Goal: Obtain resource: Download file/media

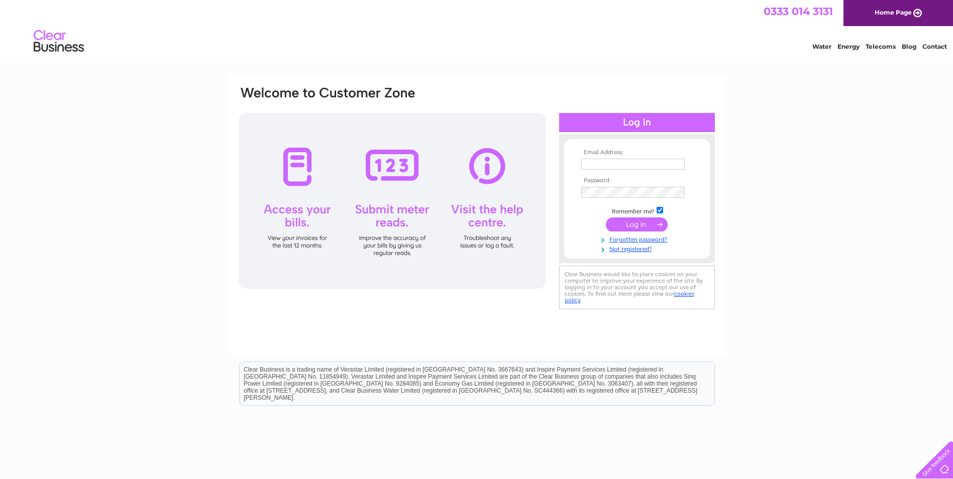
type input "malcolms@orangehome.co.uk"
click at [628, 226] on input "submit" at bounding box center [637, 225] width 62 height 14
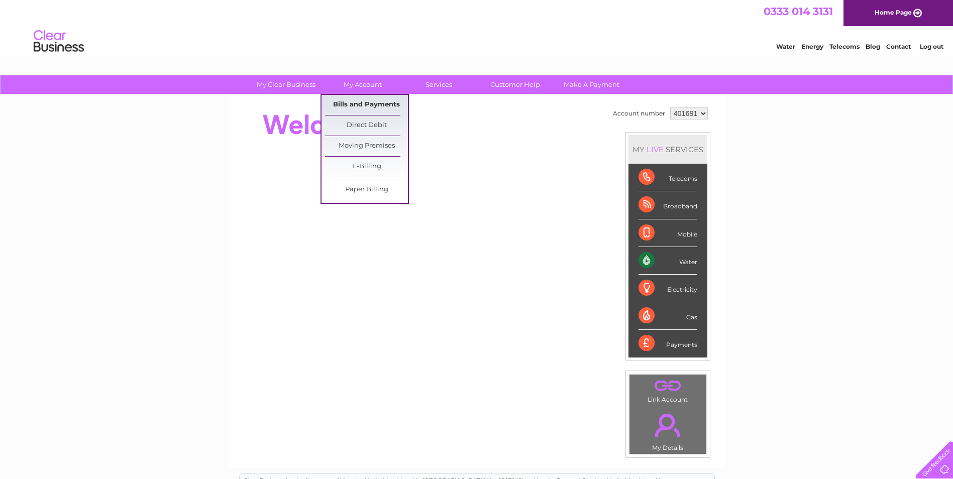
click at [370, 104] on link "Bills and Payments" at bounding box center [366, 105] width 83 height 20
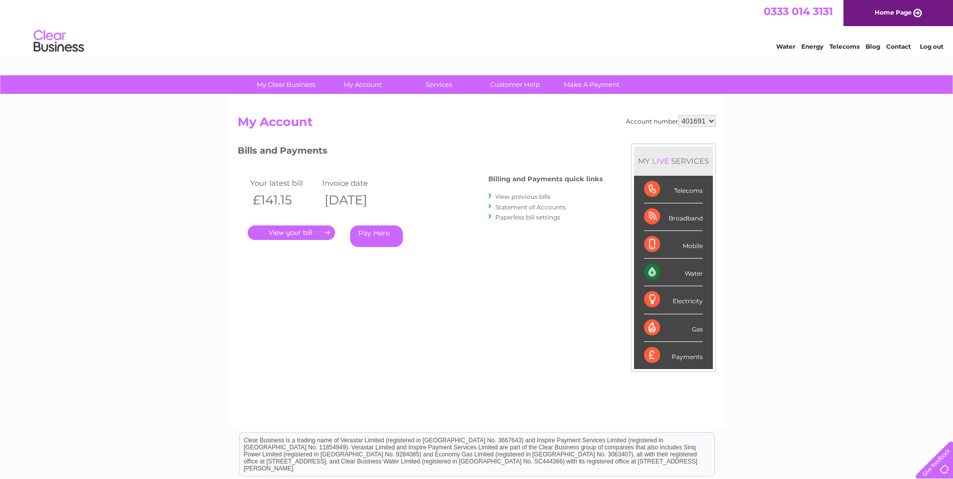
click at [541, 195] on link "View previous bills" at bounding box center [522, 197] width 55 height 8
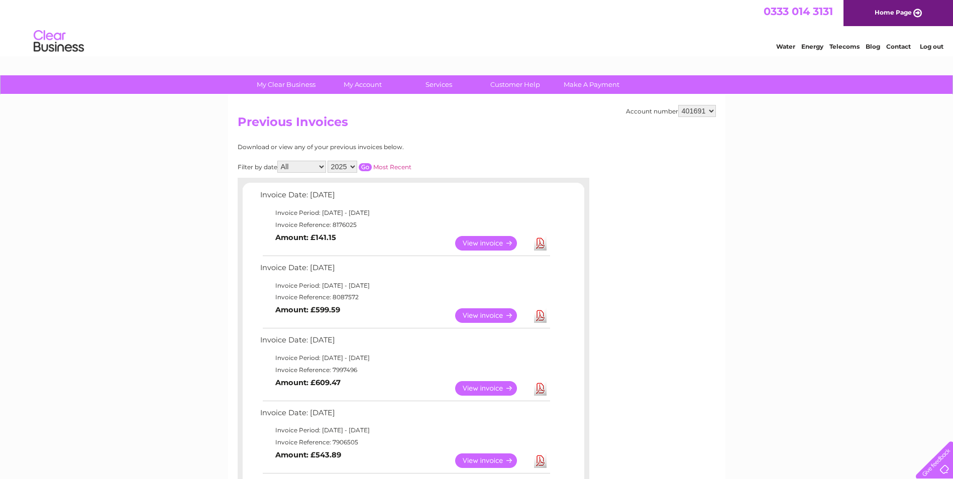
click at [539, 316] on link "Download" at bounding box center [540, 315] width 13 height 15
